Goal: Task Accomplishment & Management: Use online tool/utility

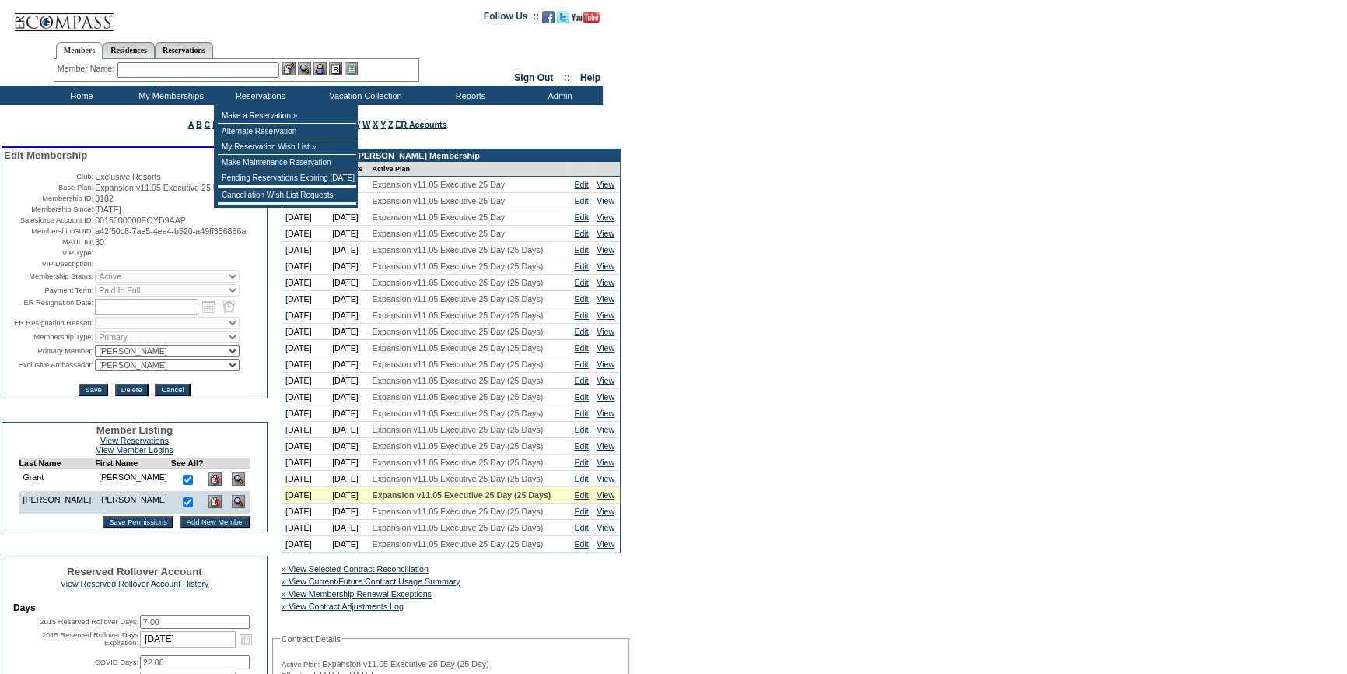
click at [229, 72] on input "text" at bounding box center [198, 70] width 162 height 16
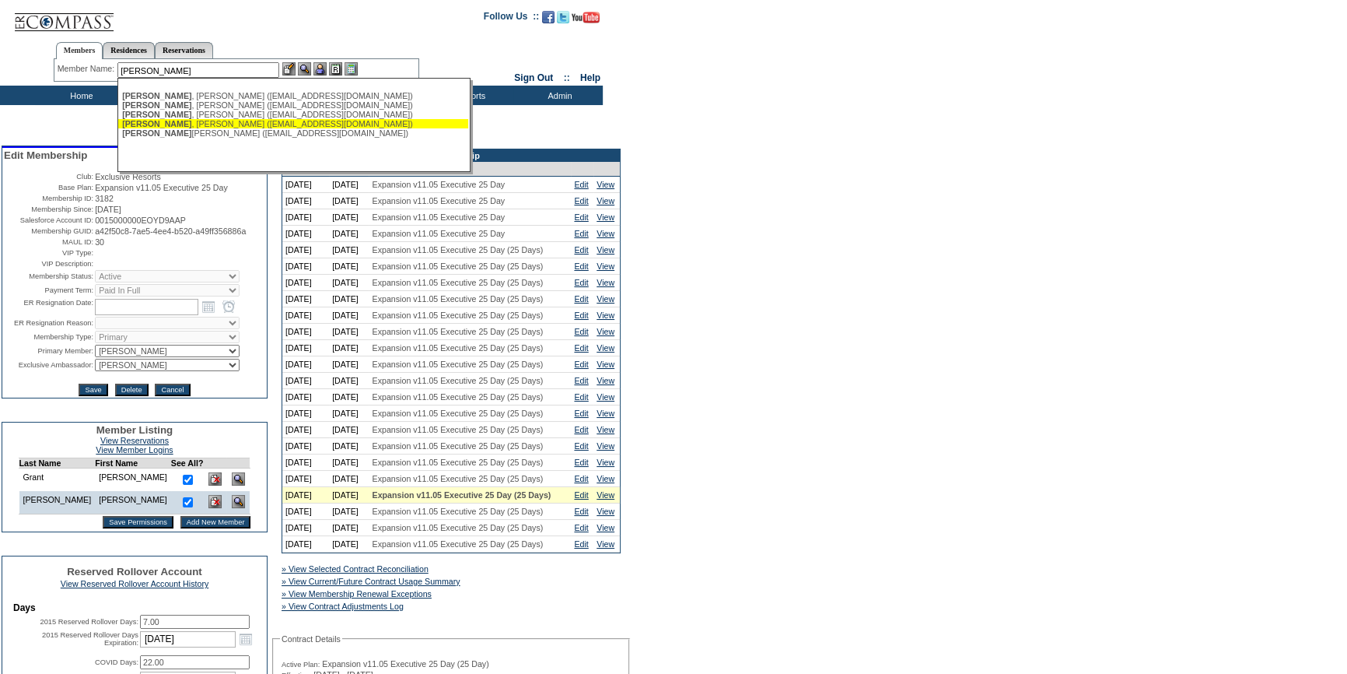
click at [250, 124] on div "Lyons , Robert (rklyons@optonline.net)" at bounding box center [293, 123] width 342 height 9
type input "Lyons, Robert (rklyons@optonline.net)"
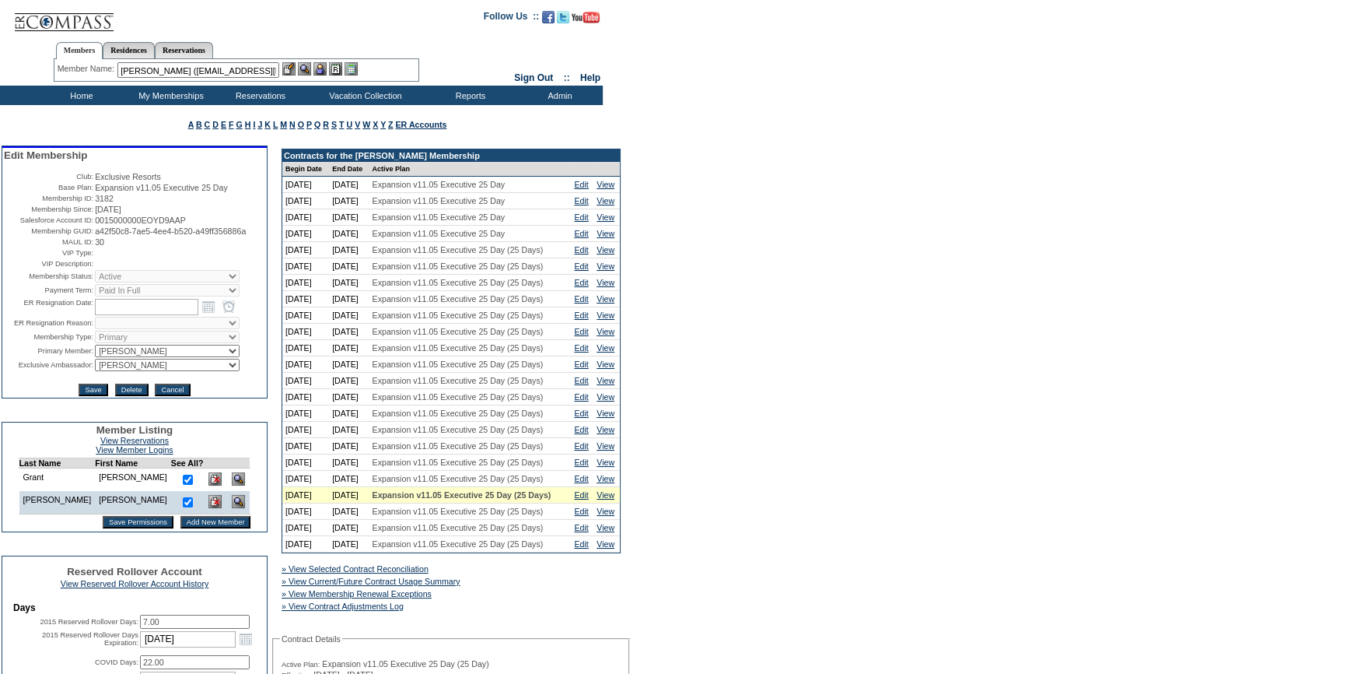
click at [318, 66] on img at bounding box center [320, 68] width 13 height 13
click at [311, 68] on img at bounding box center [304, 68] width 13 height 13
